Goal: Check status: Check status

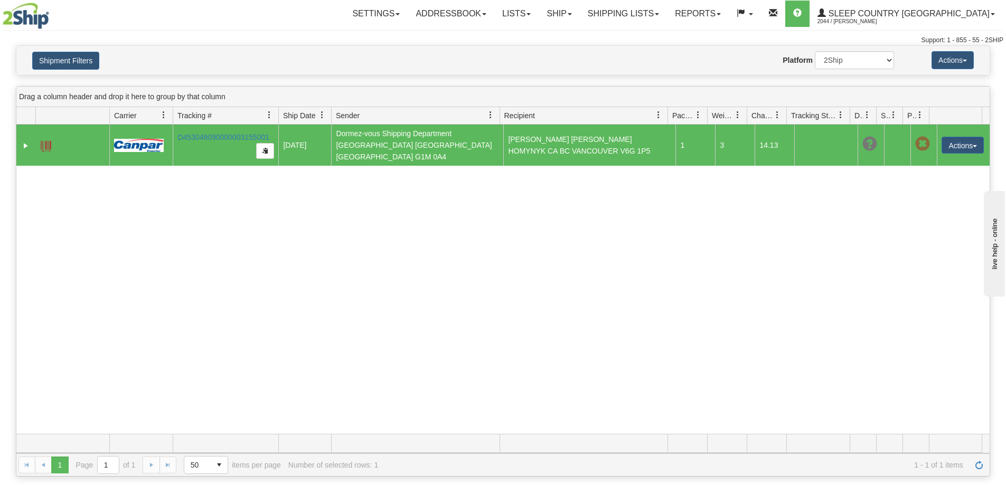
click at [222, 375] on div "31767498 2044 D453046090000003155001 [DATE] [DATE] 12:05:18 PM Dormez-vous Ship…" at bounding box center [502, 280] width 973 height 310
click at [75, 52] on button "Shipment Filters" at bounding box center [65, 61] width 67 height 18
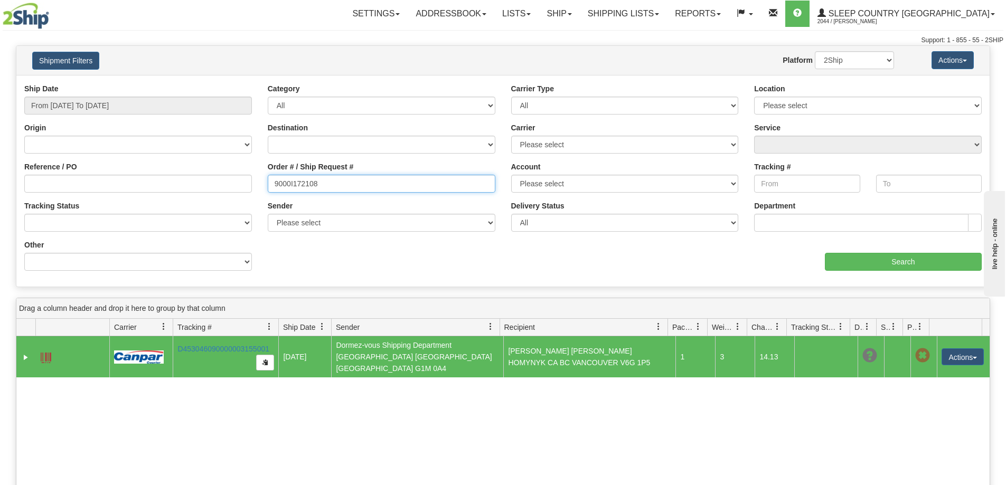
click at [379, 183] on input "9000I172108" at bounding box center [382, 184] width 228 height 18
paste input "63219"
type input "9000I163219"
click at [158, 109] on input "From [DATE] To [DATE]" at bounding box center [138, 106] width 228 height 18
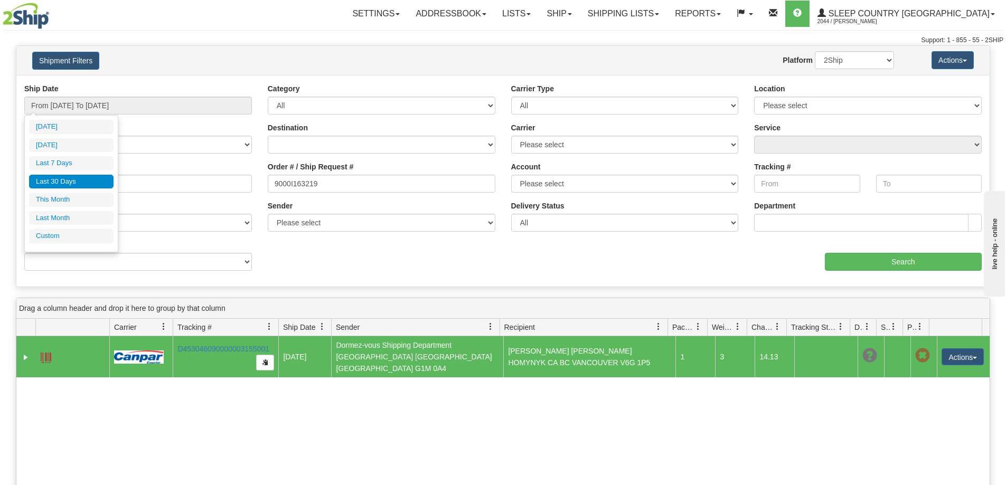
click at [77, 174] on ul "[DATE] [DATE] Last 7 Days Last 30 Days This Month Last Month Custom" at bounding box center [71, 182] width 85 height 124
click at [77, 178] on li "Last 30 Days" at bounding box center [71, 182] width 85 height 14
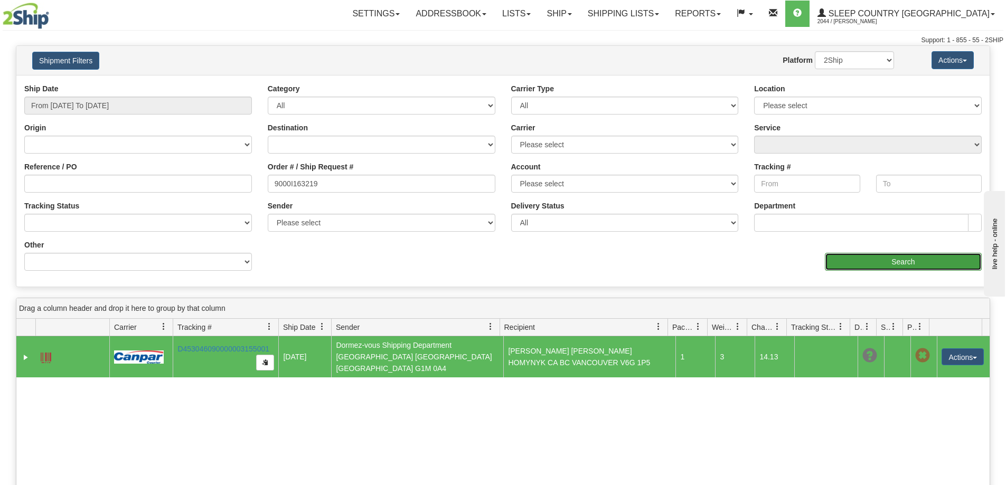
click at [885, 263] on input "Search" at bounding box center [903, 262] width 157 height 18
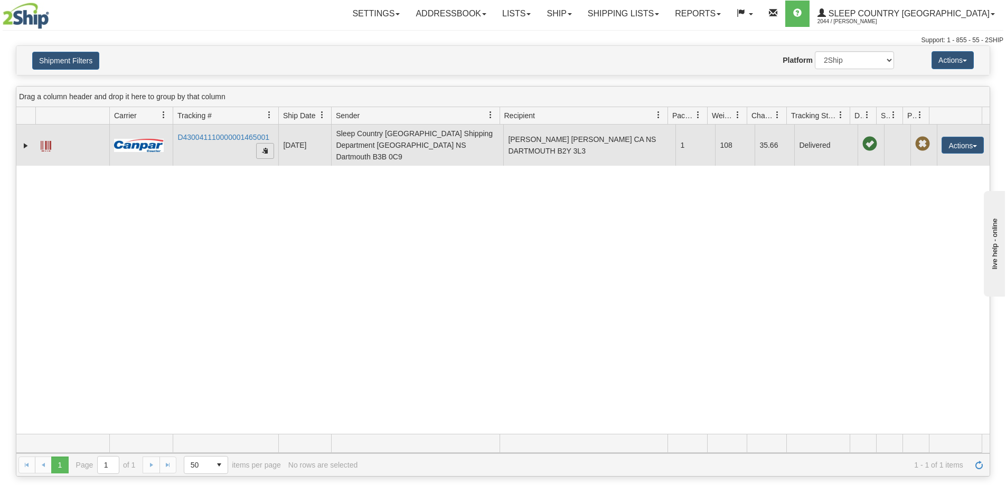
click at [266, 147] on span "button" at bounding box center [265, 150] width 6 height 6
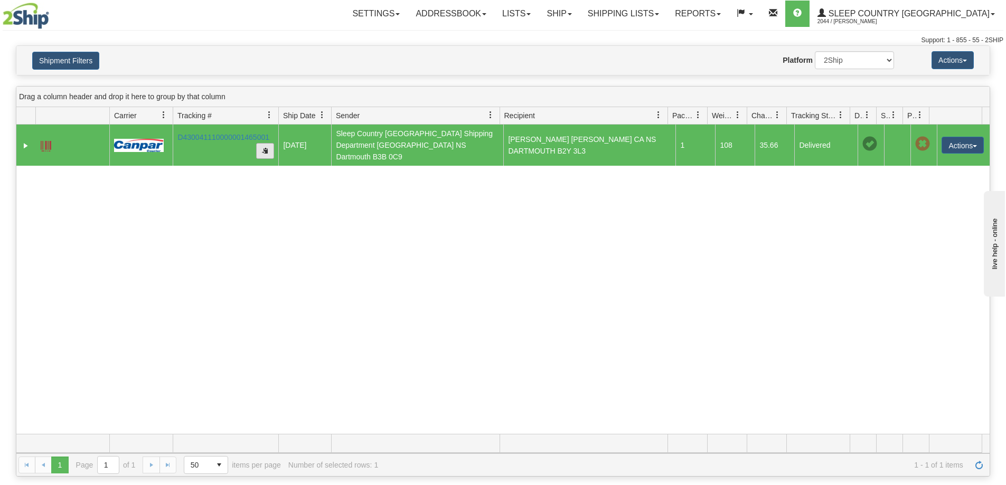
click at [265, 147] on span "button" at bounding box center [265, 150] width 6 height 6
